Goal: Information Seeking & Learning: Find specific fact

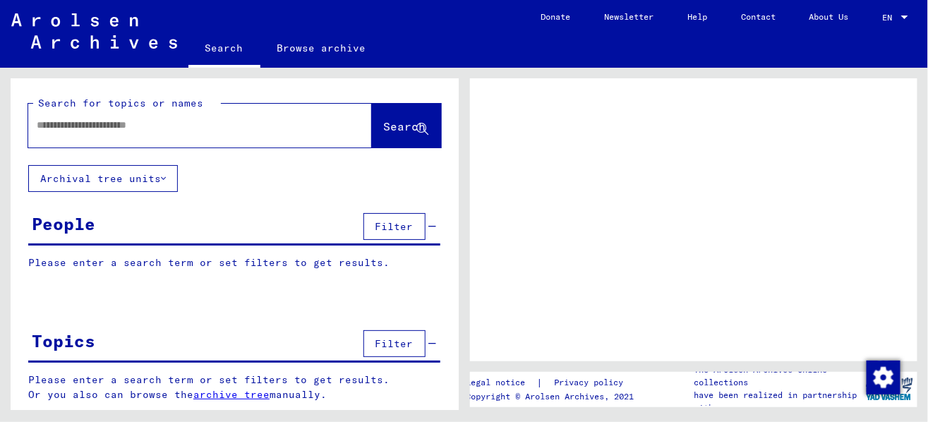
click at [150, 128] on input "text" at bounding box center [187, 125] width 301 height 15
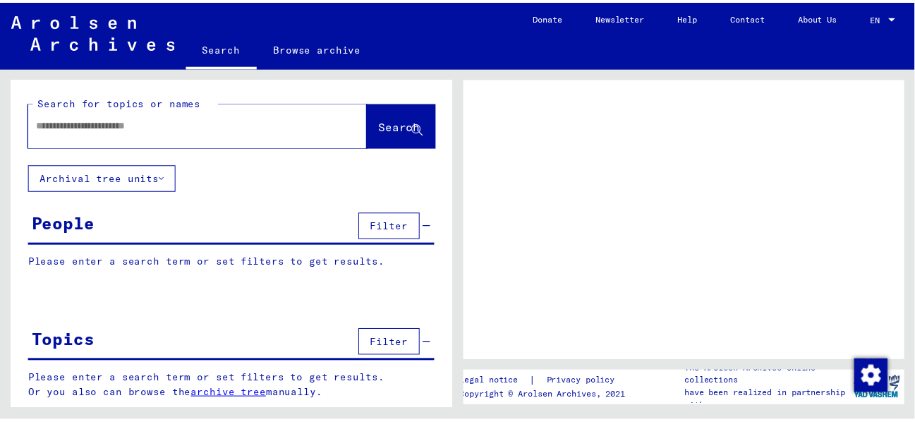
scroll to position [1, 0]
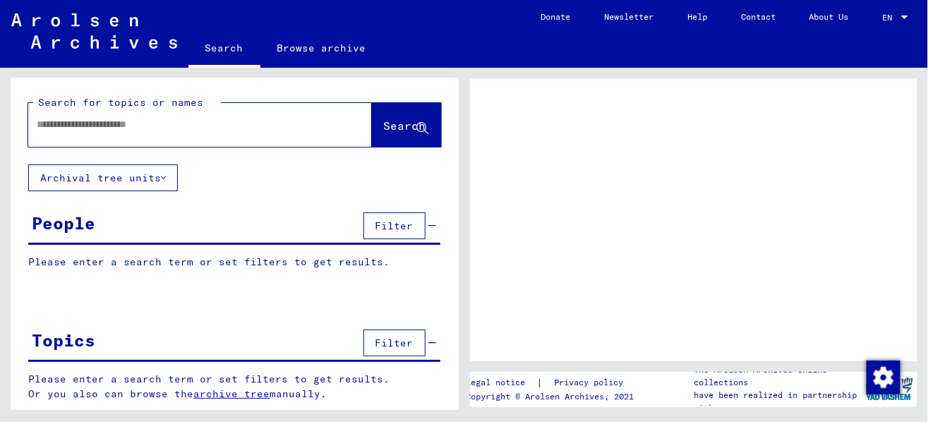
click at [121, 122] on input "text" at bounding box center [187, 124] width 301 height 15
type input "*"
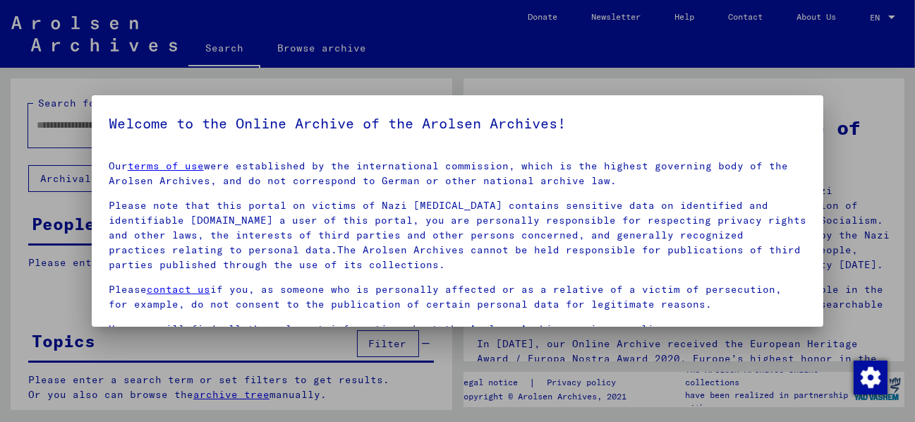
scroll to position [78, 0]
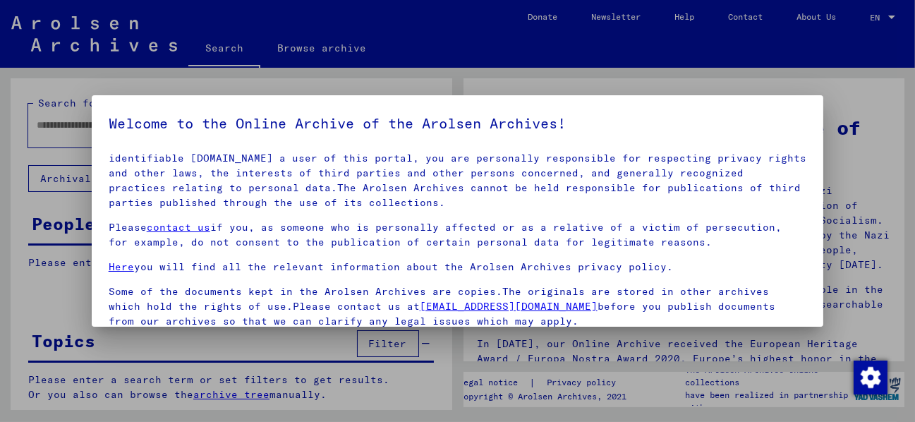
click at [109, 284] on p "Some of the documents kept in the Arolsen Archives are copies.The originals are…" at bounding box center [458, 306] width 698 height 44
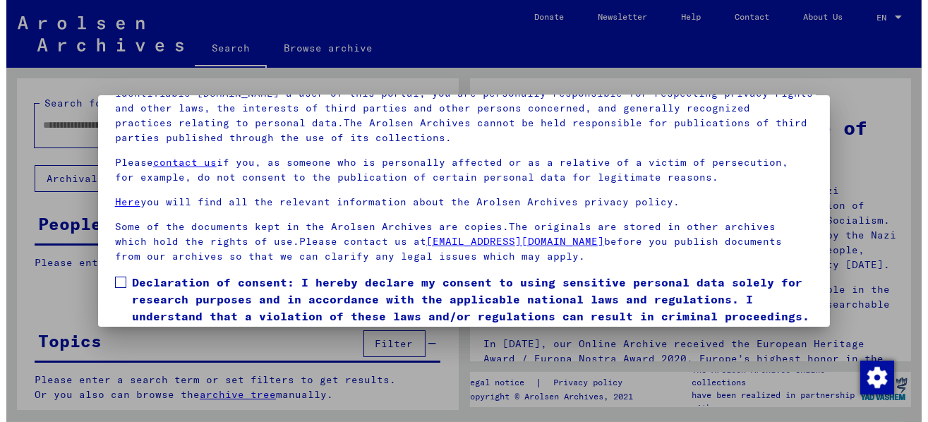
scroll to position [87, 0]
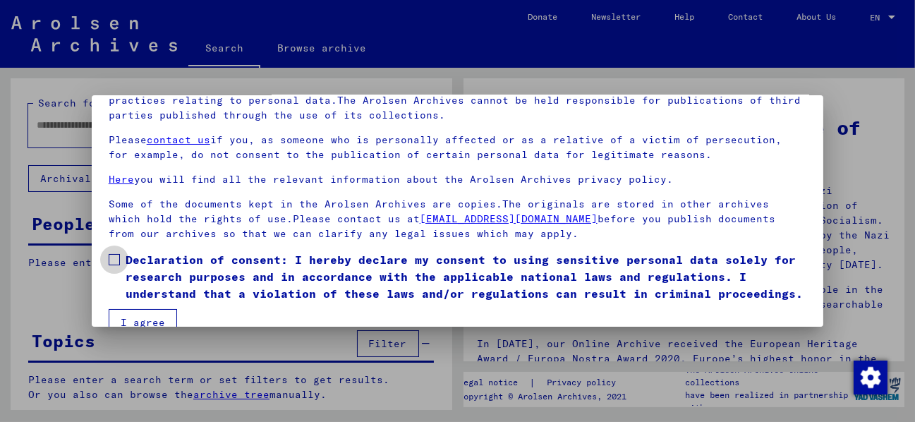
click at [109, 254] on span at bounding box center [114, 259] width 11 height 11
click at [131, 317] on button "I agree" at bounding box center [143, 322] width 68 height 27
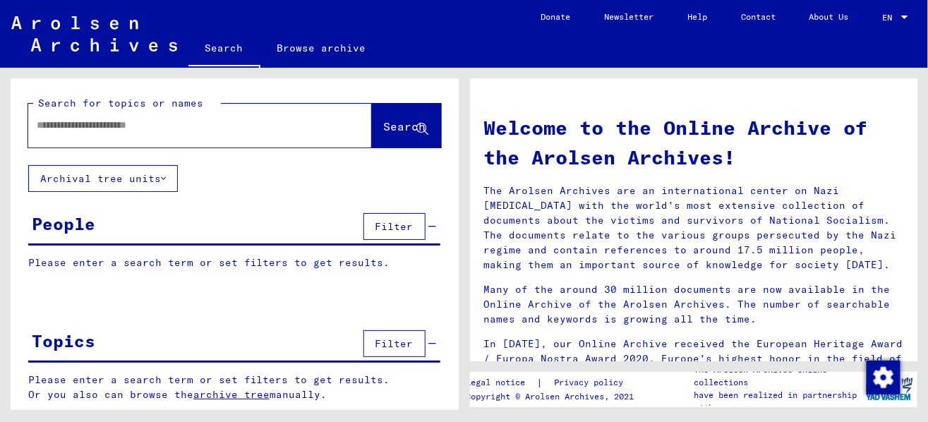
click at [71, 125] on input "text" at bounding box center [183, 125] width 293 height 15
type input "*"
type input "*****"
click at [384, 134] on span "Search" at bounding box center [406, 127] width 45 height 15
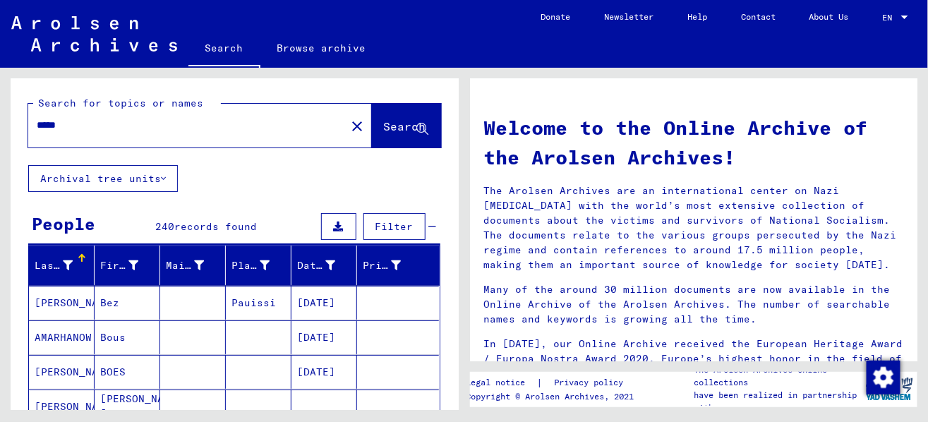
scroll to position [87, 0]
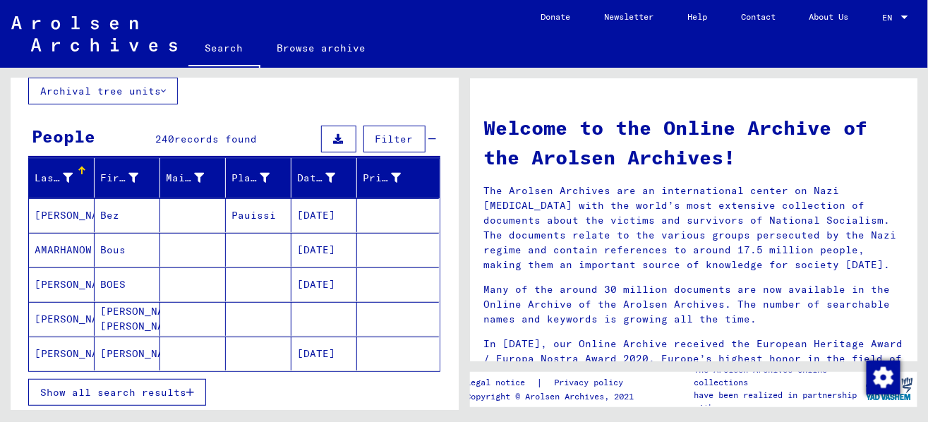
click at [127, 387] on span "Show all search results" at bounding box center [113, 392] width 146 height 13
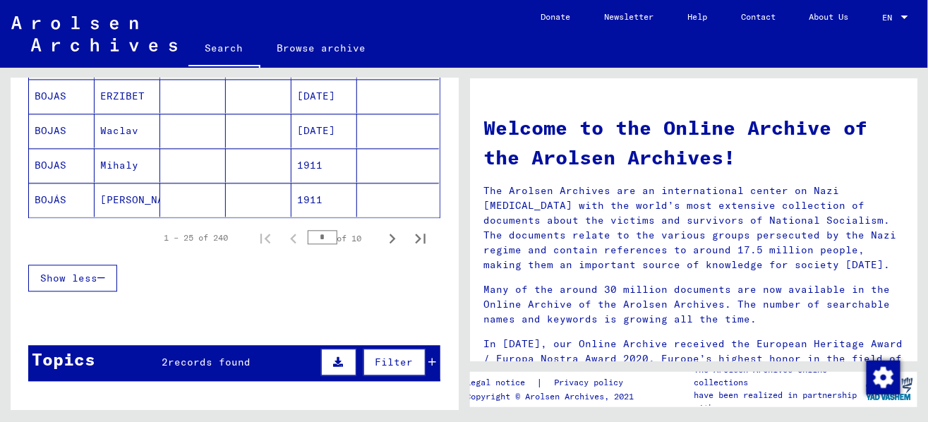
scroll to position [969, 0]
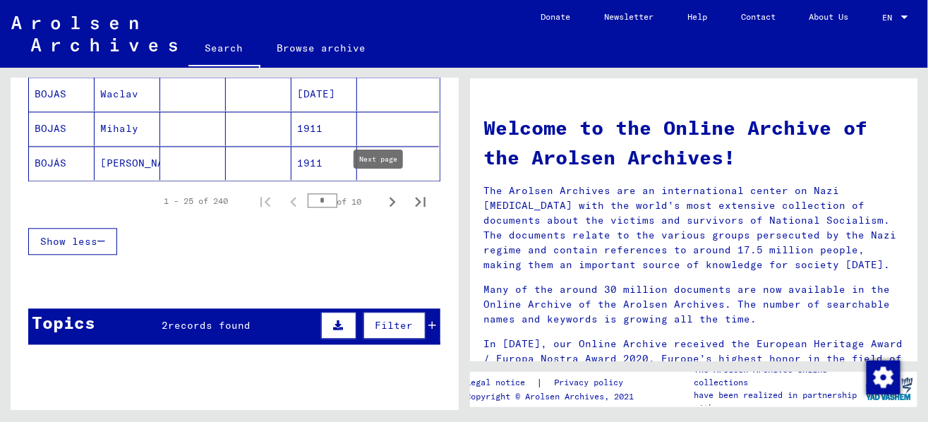
click at [382, 194] on icon "Next page" at bounding box center [392, 202] width 20 height 20
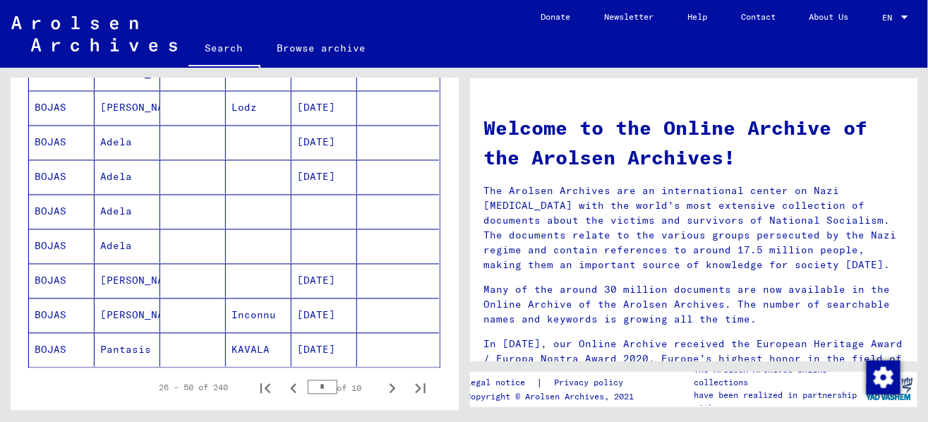
scroll to position [793, 0]
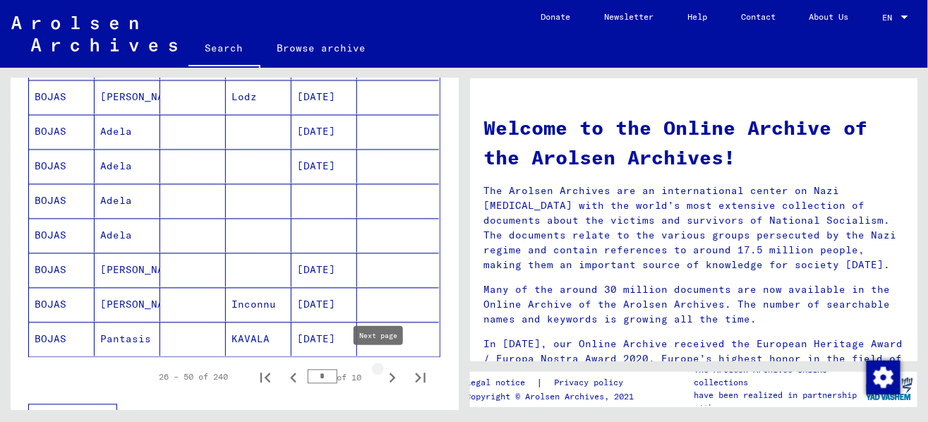
click at [382, 368] on icon "Next page" at bounding box center [392, 378] width 20 height 20
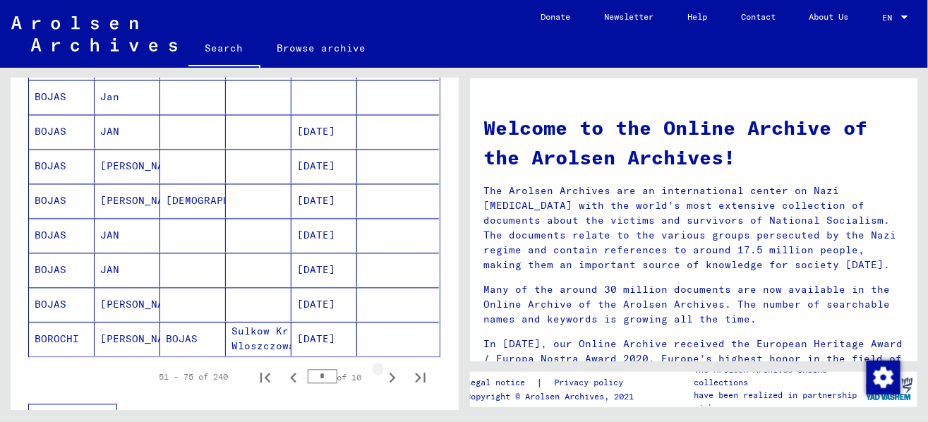
click at [382, 370] on icon "Next page" at bounding box center [392, 378] width 20 height 20
type input "*"
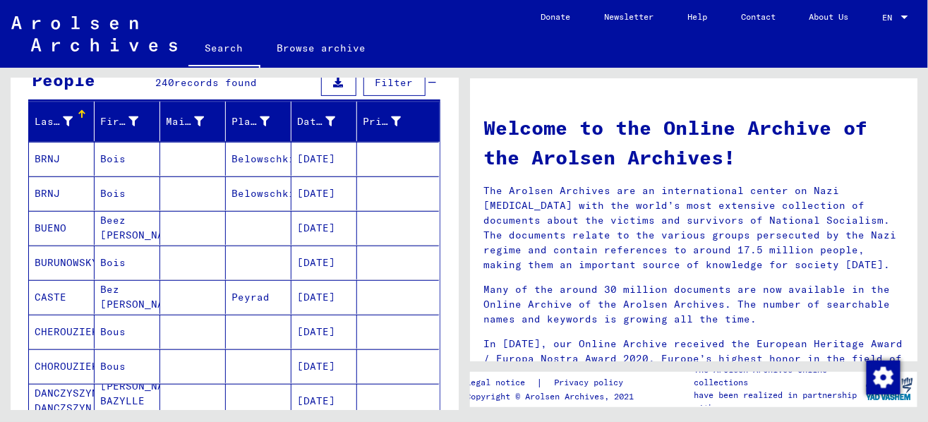
scroll to position [0, 0]
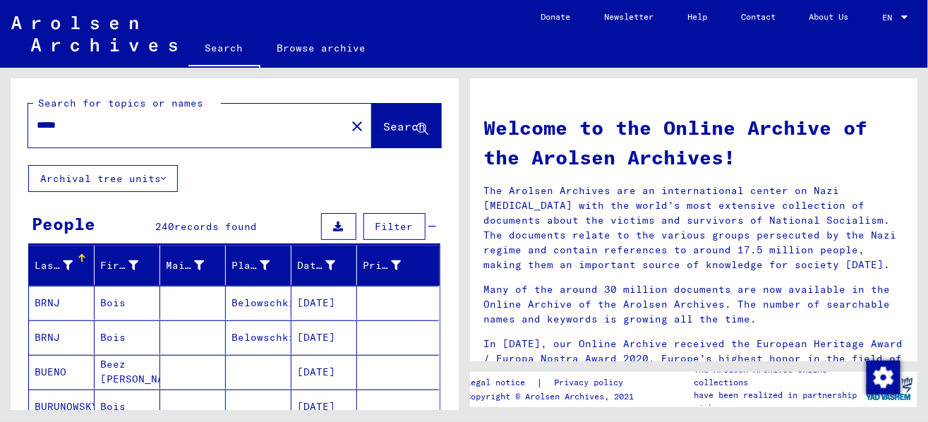
click at [54, 118] on input "*****" at bounding box center [183, 125] width 293 height 15
click at [384, 130] on span "Search" at bounding box center [405, 126] width 42 height 14
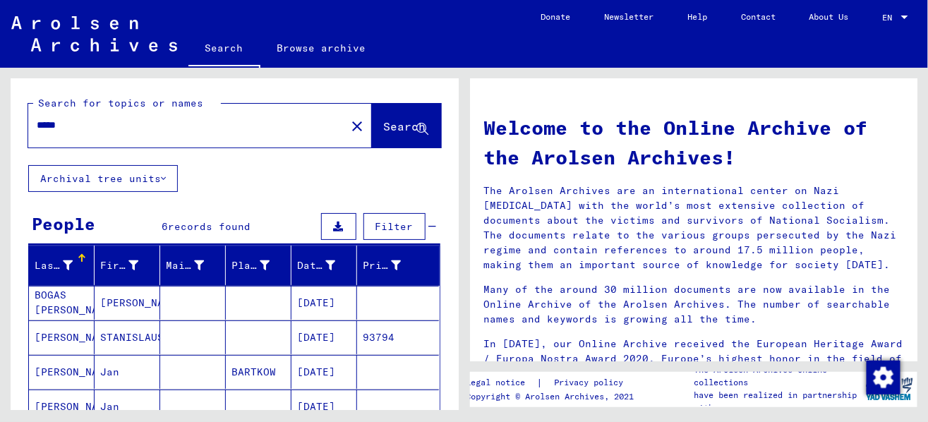
click at [54, 126] on input "*****" at bounding box center [183, 125] width 293 height 15
click at [417, 125] on icon at bounding box center [423, 129] width 12 height 12
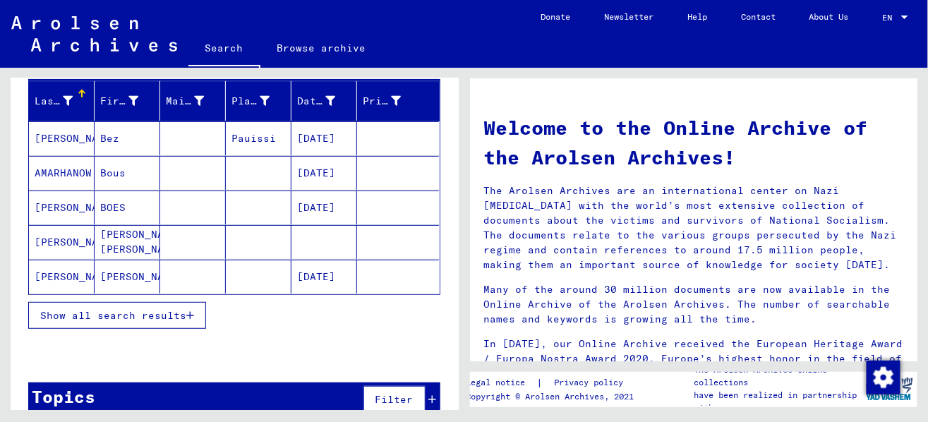
scroll to position [176, 0]
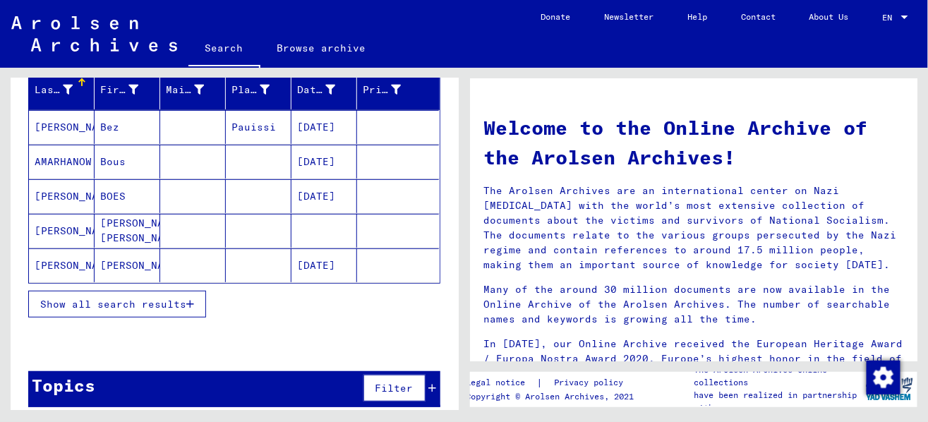
click at [164, 298] on span "Show all search results" at bounding box center [113, 304] width 146 height 13
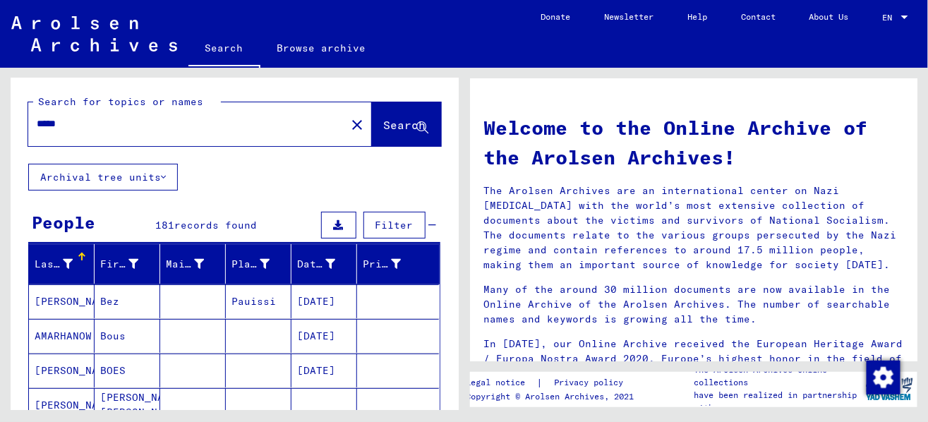
scroll to position [0, 0]
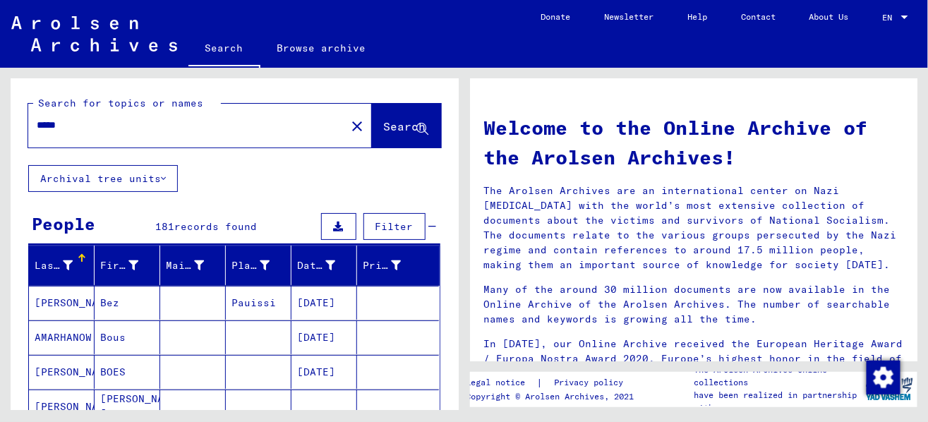
click at [55, 122] on input "*****" at bounding box center [183, 125] width 293 height 15
click at [384, 127] on span "Search" at bounding box center [405, 126] width 42 height 14
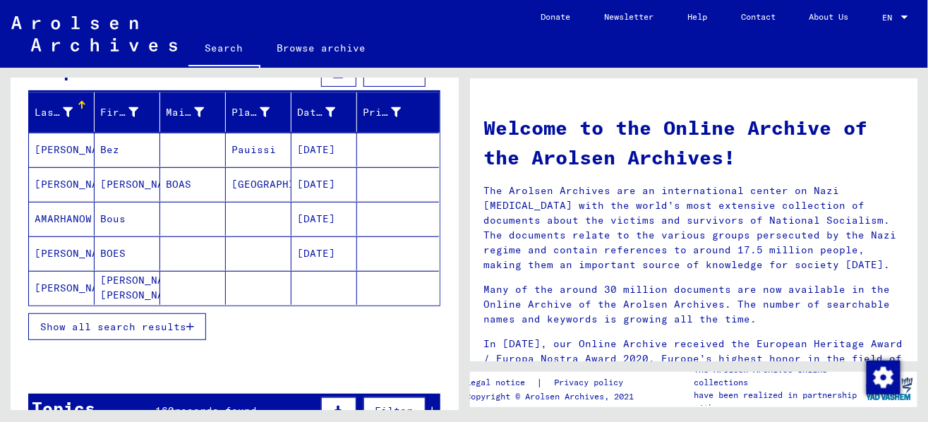
scroll to position [176, 0]
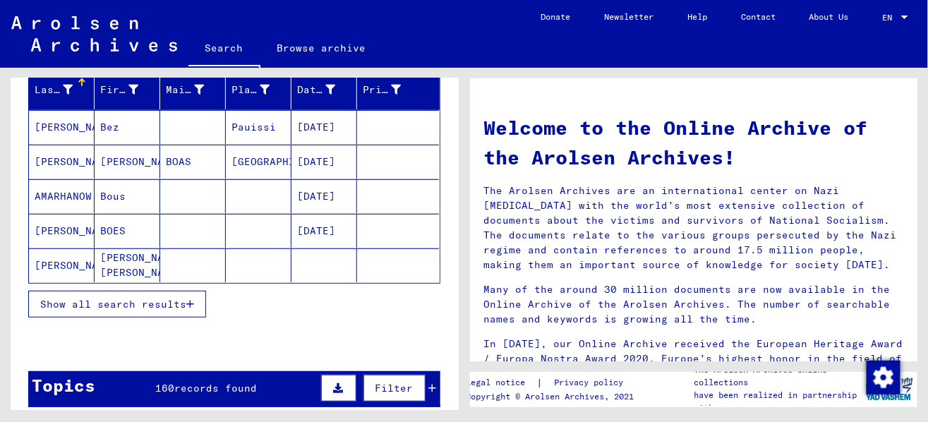
click at [59, 159] on mat-cell "[PERSON_NAME]" at bounding box center [62, 162] width 66 height 34
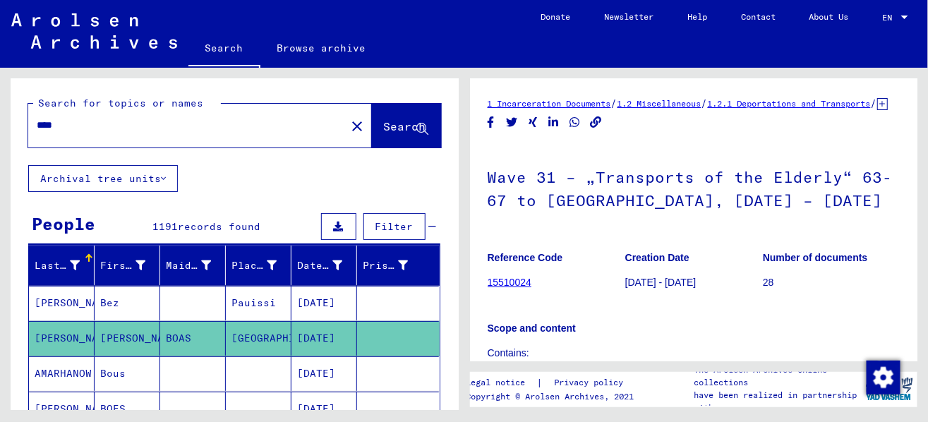
click at [75, 119] on input "****" at bounding box center [187, 125] width 301 height 15
click at [71, 126] on input "****" at bounding box center [187, 125] width 301 height 15
type input "*"
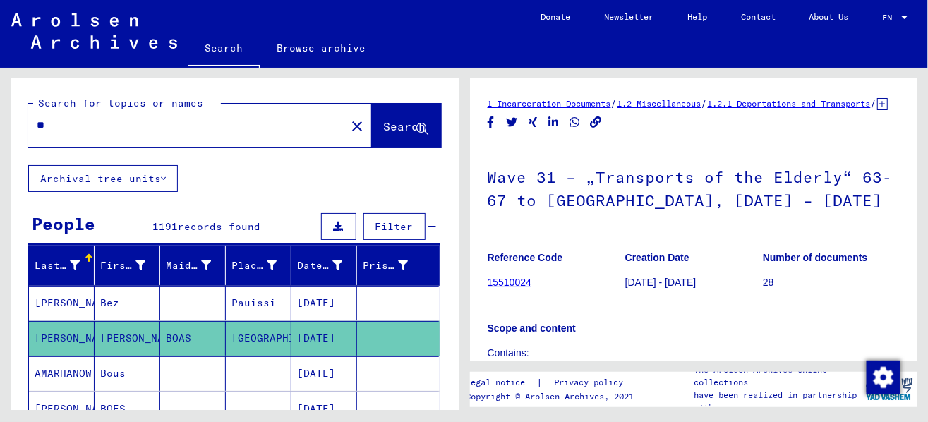
type input "*"
click at [93, 123] on input "text" at bounding box center [187, 125] width 301 height 15
type input "*"
click at [102, 128] on input "text" at bounding box center [187, 125] width 301 height 15
type input "*"
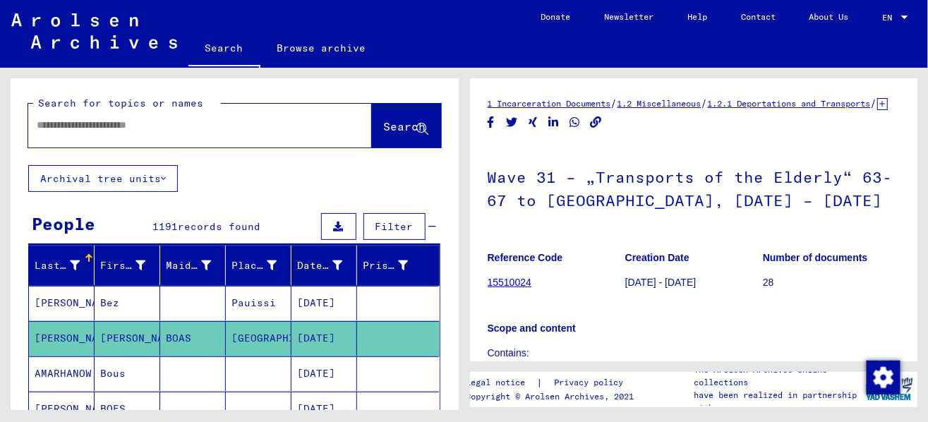
click at [95, 122] on input "text" at bounding box center [187, 125] width 301 height 15
click at [83, 121] on input "text" at bounding box center [187, 125] width 301 height 15
click at [384, 130] on span "Search" at bounding box center [405, 126] width 42 height 14
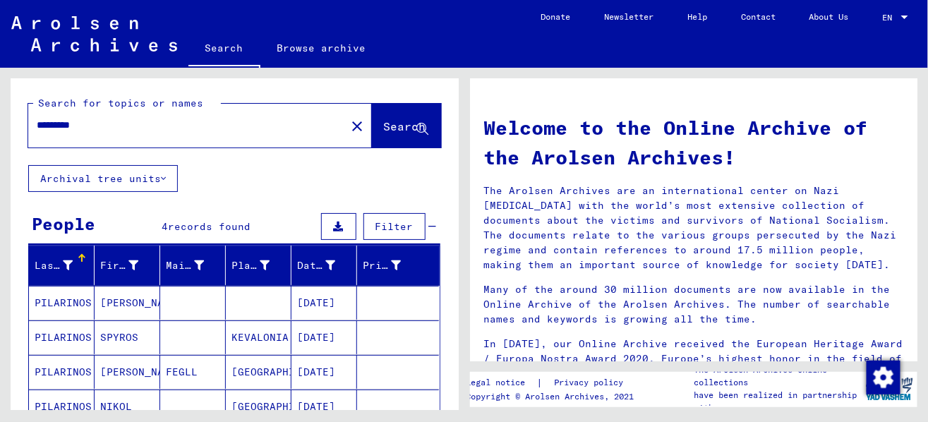
scroll to position [87, 0]
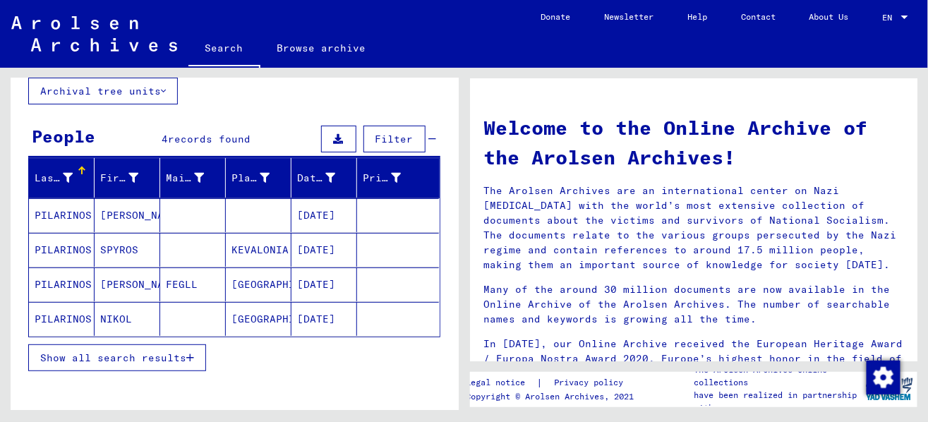
click at [77, 216] on mat-cell "PILARINOS" at bounding box center [62, 215] width 66 height 34
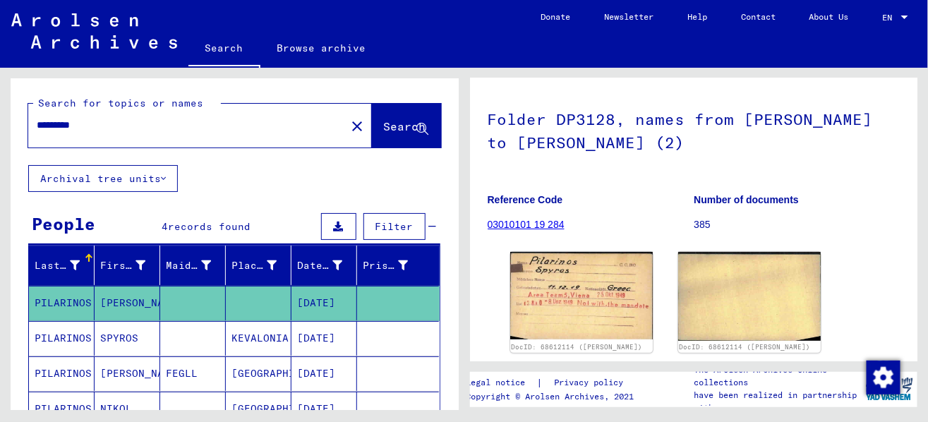
click at [45, 115] on div "*********" at bounding box center [183, 125] width 310 height 32
click at [48, 125] on input "*********" at bounding box center [187, 125] width 301 height 15
click at [384, 121] on span "Search" at bounding box center [405, 126] width 42 height 14
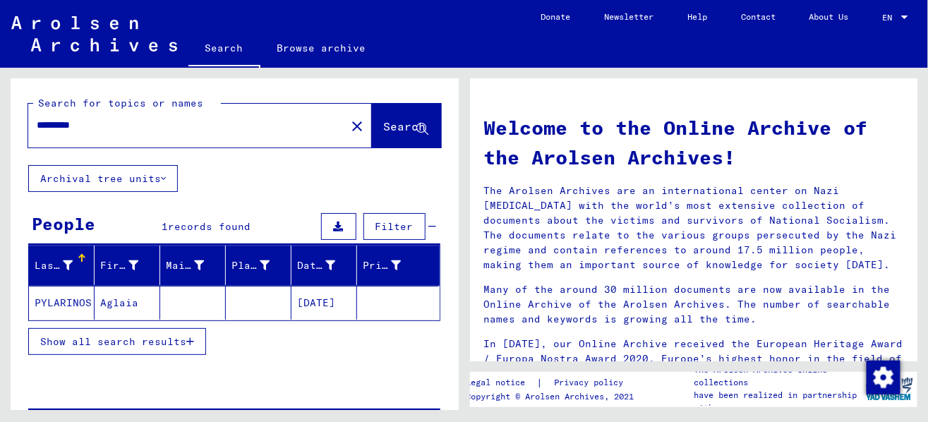
click at [45, 114] on div "*********" at bounding box center [178, 125] width 301 height 32
click at [46, 121] on input "*********" at bounding box center [183, 125] width 293 height 15
type input "*********"
click at [384, 130] on span "Search" at bounding box center [405, 126] width 42 height 14
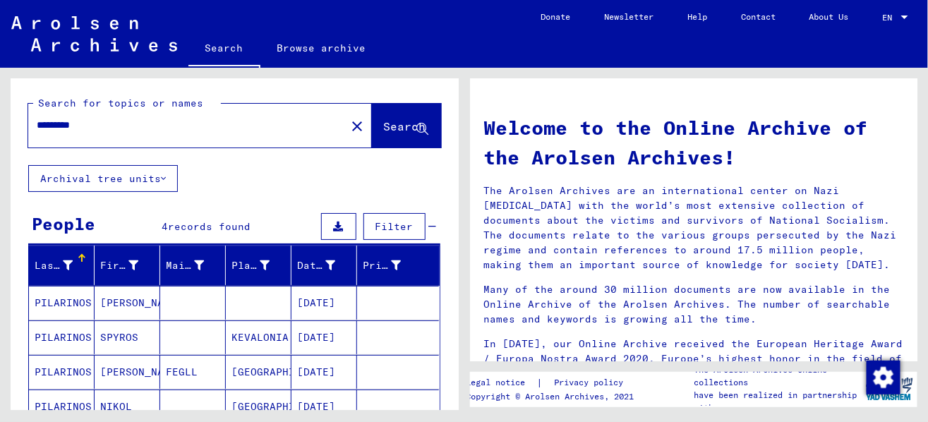
click at [46, 303] on mat-cell "PILARINOS" at bounding box center [62, 303] width 66 height 34
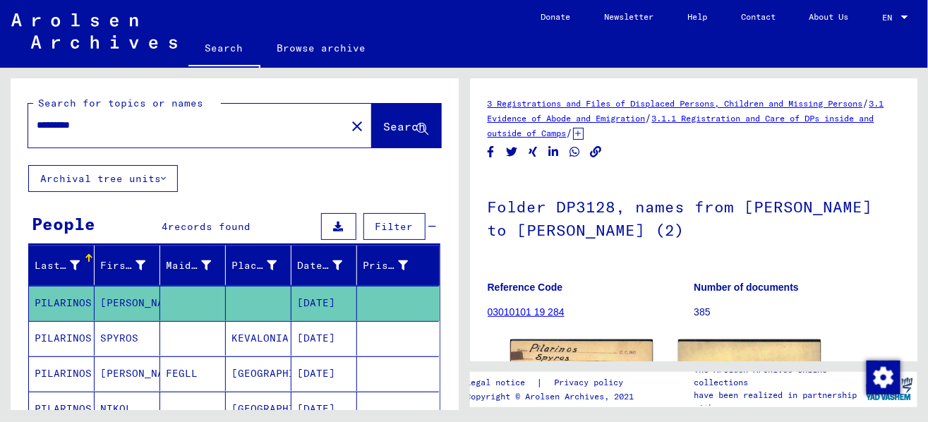
click at [73, 341] on icon at bounding box center [58, 365] width 35 height 56
click at [61, 334] on mat-cell "PILARINOS" at bounding box center [62, 338] width 66 height 35
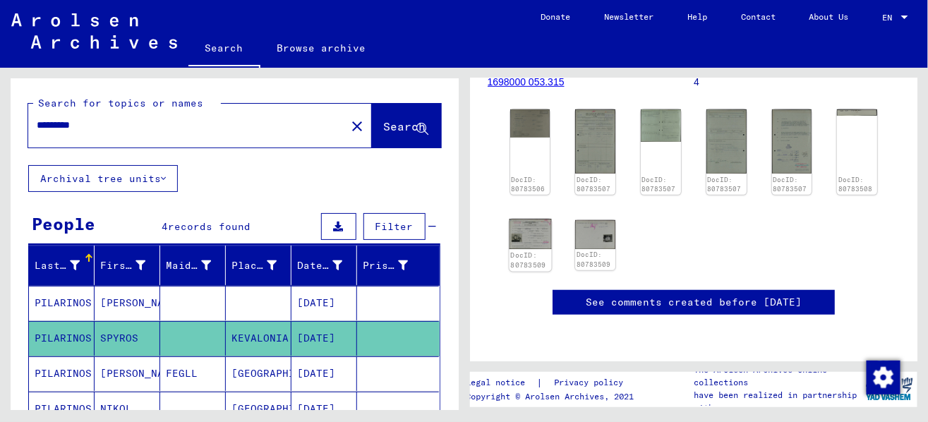
scroll to position [440, 0]
